Goal: Task Accomplishment & Management: Manage account settings

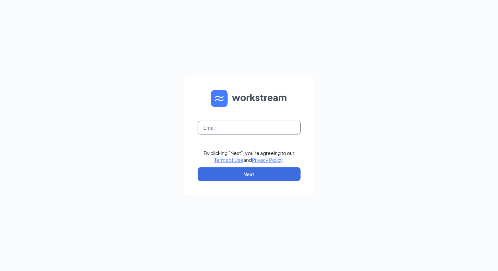
click at [227, 128] on input "text" at bounding box center [249, 128] width 103 height 14
type input "[PERSON_NAME][EMAIL_ADDRESS][PERSON_NAME][DOMAIN_NAME]"
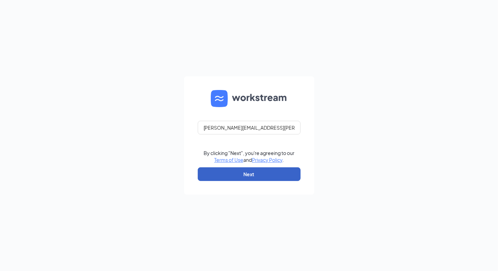
click at [254, 171] on button "Next" at bounding box center [249, 175] width 103 height 14
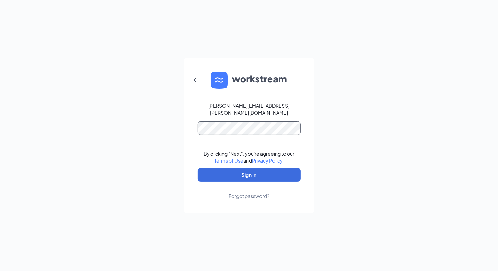
click at [198, 168] on button "Sign In" at bounding box center [249, 175] width 103 height 14
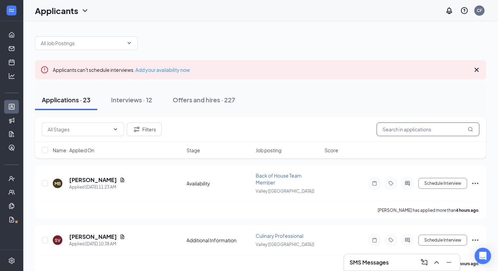
click at [397, 133] on input "text" at bounding box center [428, 130] width 103 height 14
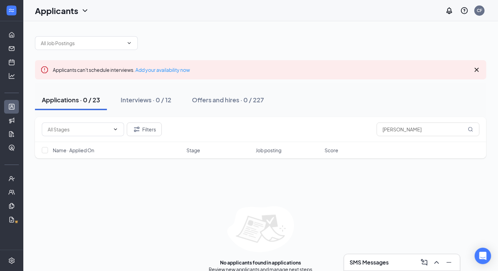
click at [477, 70] on icon "Cross" at bounding box center [477, 70] width 4 height 4
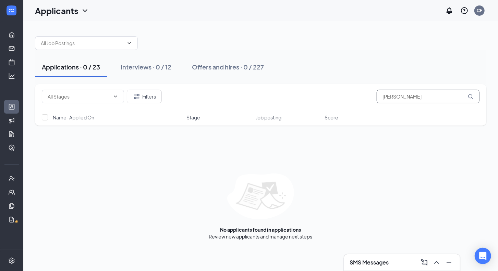
drag, startPoint x: 407, startPoint y: 97, endPoint x: 360, endPoint y: 96, distance: 47.3
click at [360, 96] on div "Filters [PERSON_NAME]" at bounding box center [261, 97] width 438 height 14
click at [146, 98] on button "Filters" at bounding box center [144, 97] width 35 height 14
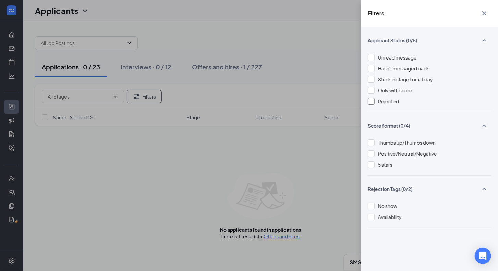
click at [378, 101] on span "Rejected" at bounding box center [388, 101] width 21 height 6
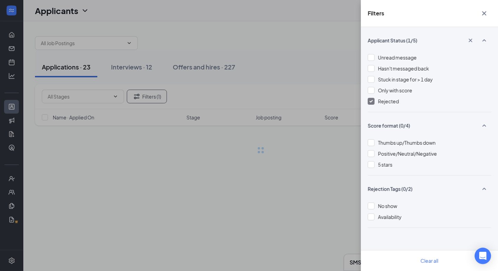
click at [292, 151] on div "Filters Applicant Status (1/5) Unread message Hasn't messaged back Stuck in sta…" at bounding box center [249, 135] width 498 height 271
click at [485, 12] on icon "Cross" at bounding box center [484, 13] width 8 height 8
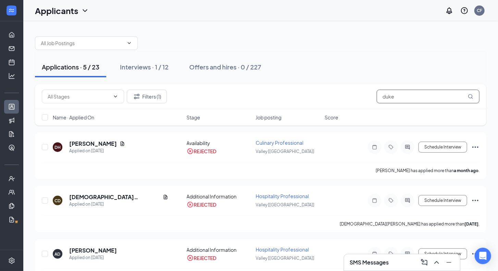
drag, startPoint x: 398, startPoint y: 96, endPoint x: 353, endPoint y: 96, distance: 45.6
click at [353, 96] on div "Filters (1) duke" at bounding box center [261, 97] width 438 height 14
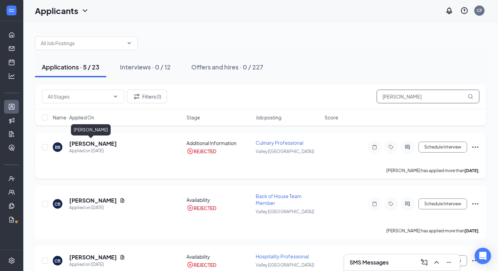
type input "[PERSON_NAME]"
click at [88, 144] on h5 "[PERSON_NAME]" at bounding box center [93, 144] width 48 height 8
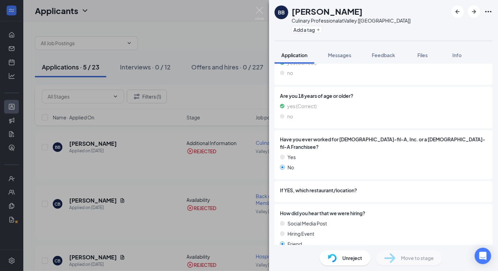
scroll to position [192, 0]
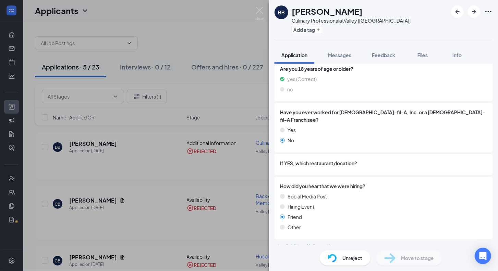
click at [352, 258] on span "Unreject" at bounding box center [352, 259] width 20 height 8
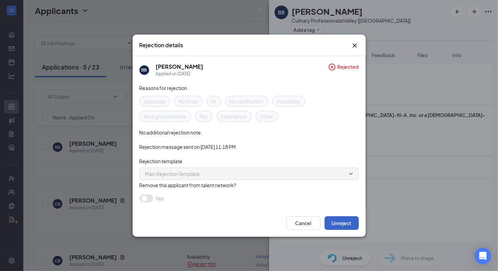
click at [341, 225] on button "Unreject" at bounding box center [342, 224] width 34 height 14
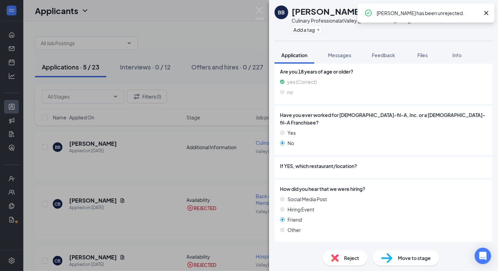
click at [409, 257] on span "Move to stage" at bounding box center [414, 259] width 33 height 8
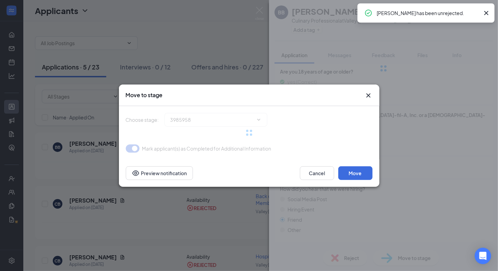
type input "Availability (next stage)"
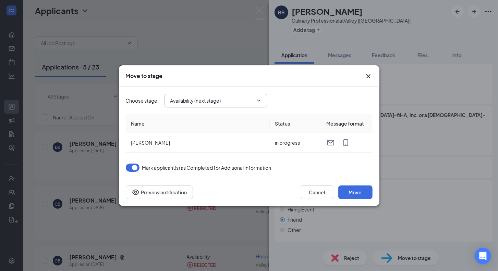
click at [233, 97] on input "Availability (next stage)" at bounding box center [211, 101] width 83 height 8
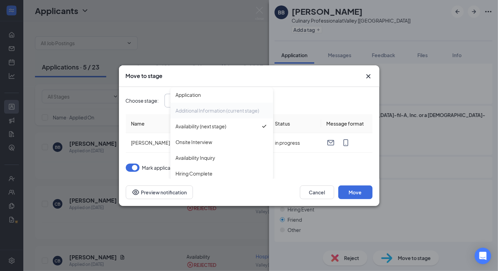
click at [208, 110] on div "Additional Information (current stage)" at bounding box center [218, 111] width 84 height 8
click at [155, 121] on th "Name" at bounding box center [198, 123] width 144 height 19
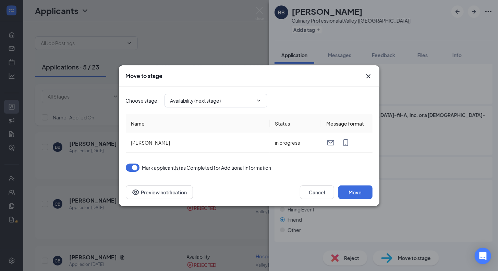
click at [136, 167] on button "button" at bounding box center [133, 168] width 14 height 8
click at [162, 190] on button "Preview notification" at bounding box center [159, 193] width 67 height 14
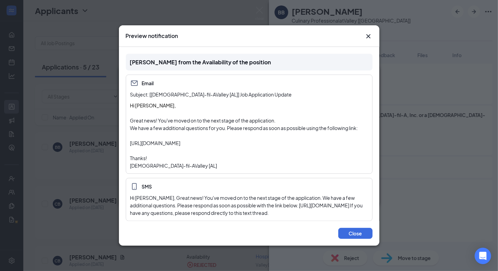
click at [367, 33] on icon "Cross" at bounding box center [368, 36] width 8 height 8
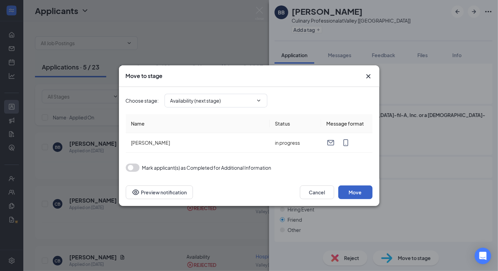
click at [353, 192] on button "Move" at bounding box center [355, 193] width 34 height 14
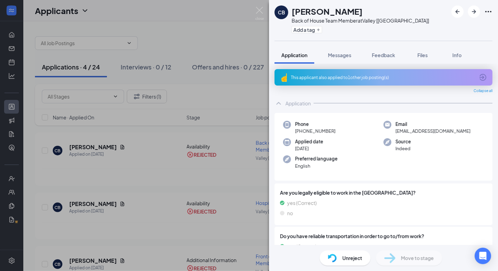
click at [135, 133] on div "CB [PERSON_NAME] Back of House Team Member at [GEOGRAPHIC_DATA] [[GEOGRAPHIC_DA…" at bounding box center [249, 135] width 498 height 271
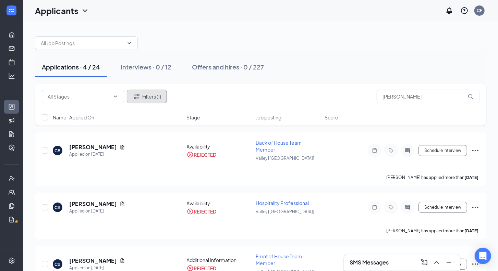
click at [153, 96] on button "Filters (1)" at bounding box center [147, 97] width 40 height 14
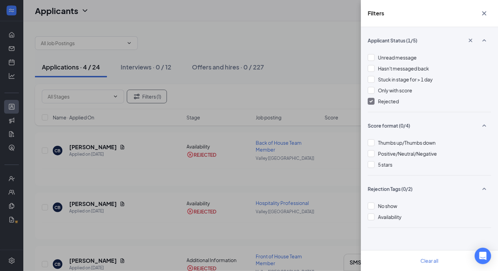
click at [373, 100] on img at bounding box center [370, 101] width 3 height 3
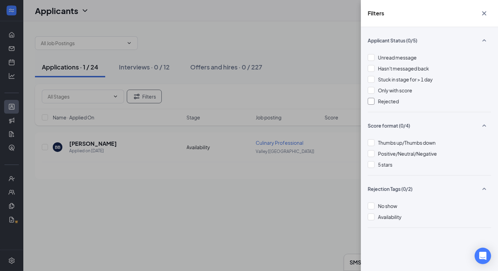
click at [483, 15] on icon "Cross" at bounding box center [484, 13] width 8 height 8
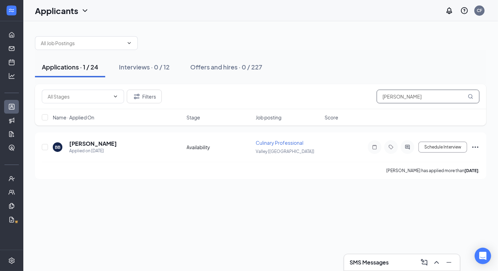
drag, startPoint x: 407, startPoint y: 97, endPoint x: 359, endPoint y: 93, distance: 48.1
click at [359, 93] on div "Filters [PERSON_NAME]" at bounding box center [261, 97] width 438 height 14
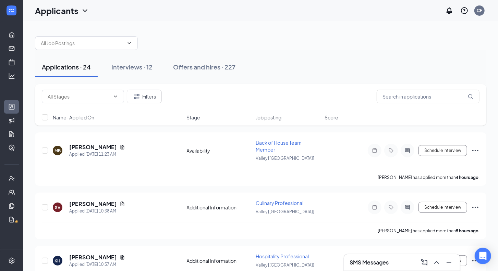
click at [234, 130] on div "Filters Name · Applied On Stage Job posting Score" at bounding box center [260, 108] width 451 height 48
click at [193, 119] on span "Stage" at bounding box center [194, 117] width 14 height 7
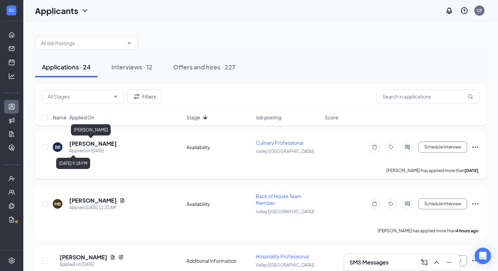
click at [92, 148] on div "Applied on [DATE]" at bounding box center [93, 151] width 48 height 7
click at [88, 144] on h5 "[PERSON_NAME]" at bounding box center [93, 144] width 48 height 8
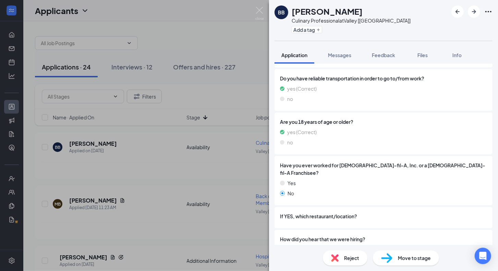
scroll to position [206, 0]
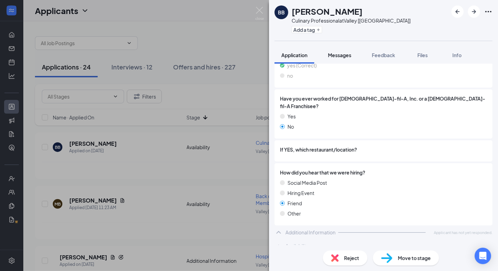
click at [338, 53] on span "Messages" at bounding box center [339, 55] width 23 height 6
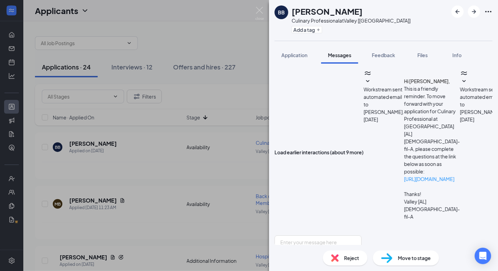
scroll to position [181, 0]
click at [205, 166] on div "BB [PERSON_NAME] Culinary Professional at Valley [AL] Add a tag Application Mes…" at bounding box center [249, 135] width 498 height 271
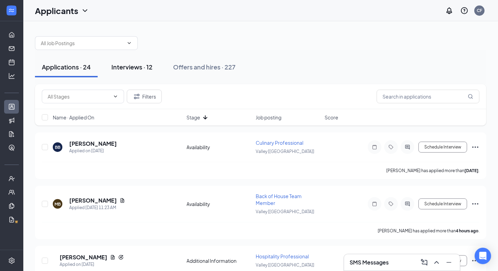
click at [135, 70] on div "Interviews · 12" at bounding box center [131, 67] width 41 height 9
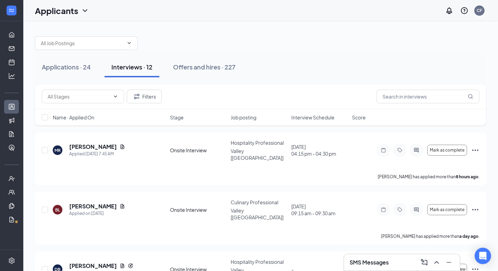
click at [302, 118] on span "Interview Schedule" at bounding box center [312, 117] width 43 height 7
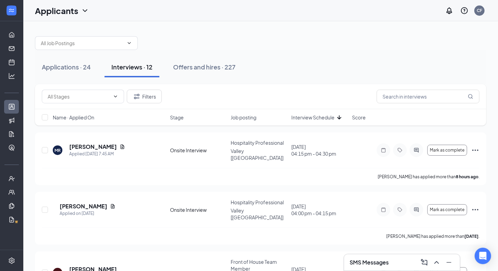
click at [302, 118] on span "Interview Schedule" at bounding box center [312, 117] width 43 height 7
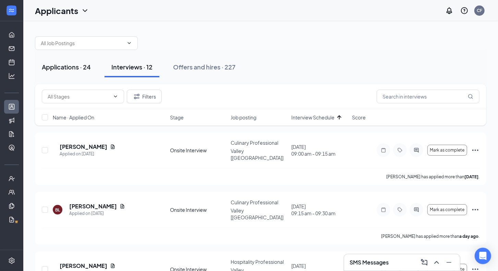
click at [72, 68] on div "Applications · 24" at bounding box center [66, 67] width 49 height 9
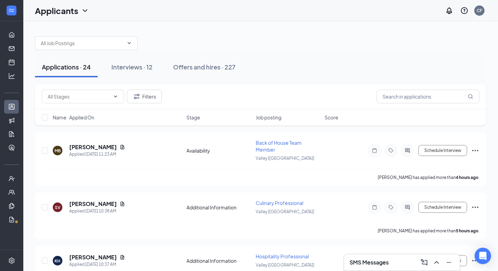
click at [192, 117] on span "Stage" at bounding box center [194, 117] width 14 height 7
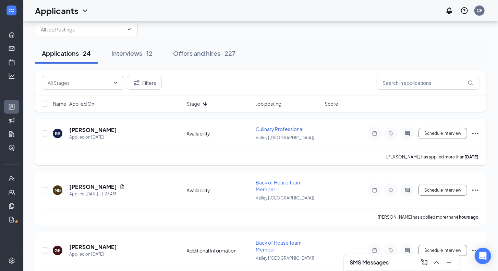
scroll to position [20, 0]
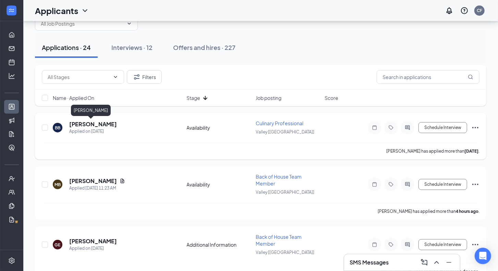
click at [78, 123] on h5 "[PERSON_NAME]" at bounding box center [93, 125] width 48 height 8
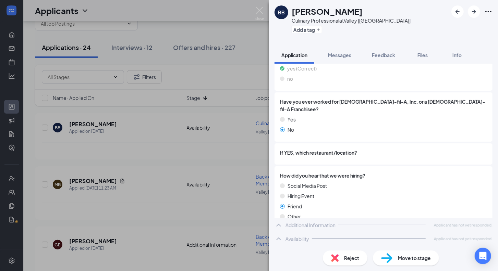
scroll to position [206, 0]
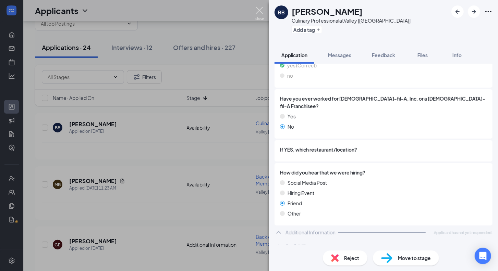
click at [258, 10] on img at bounding box center [259, 13] width 9 height 13
